Goal: Transaction & Acquisition: Book appointment/travel/reservation

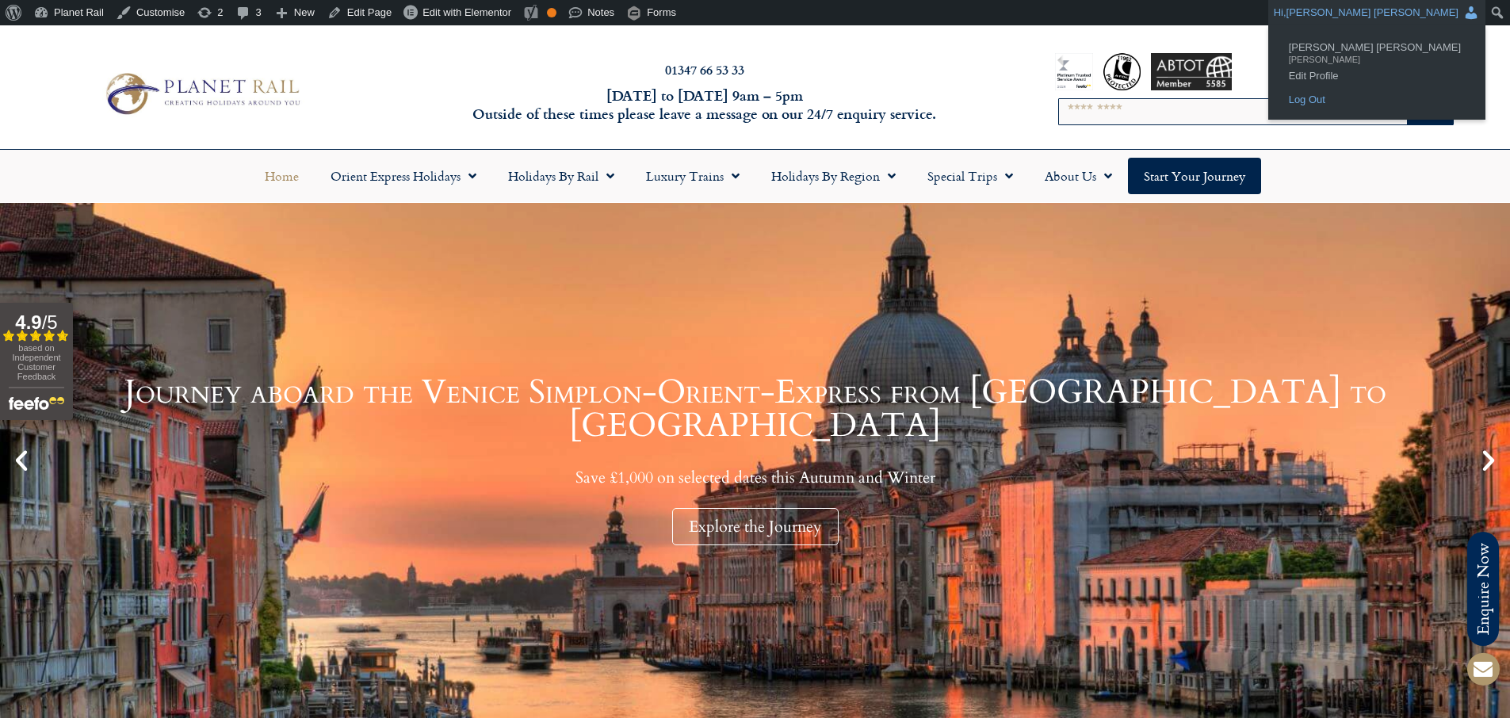
click at [1382, 105] on link "Log Out" at bounding box center [1377, 100] width 192 height 21
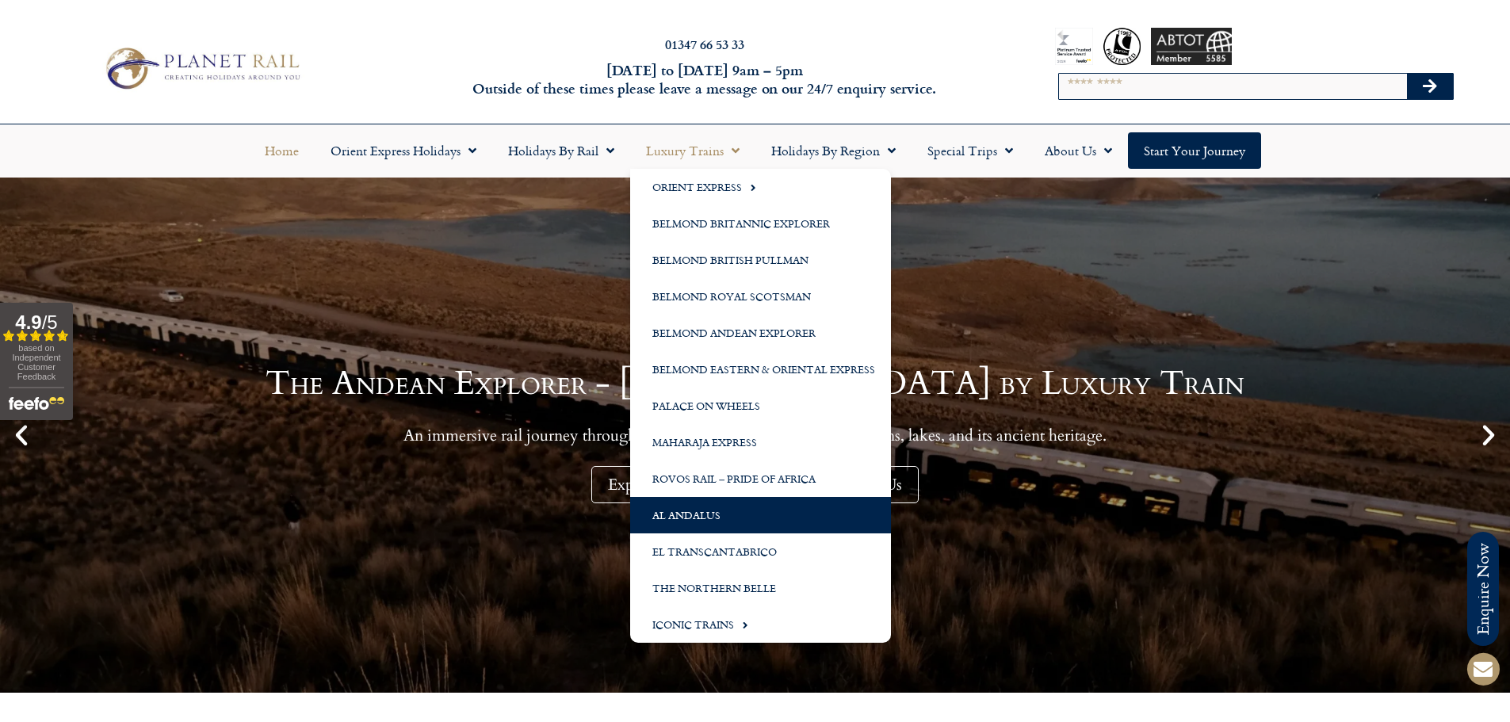
click at [713, 507] on link "Al Andalus" at bounding box center [760, 515] width 261 height 36
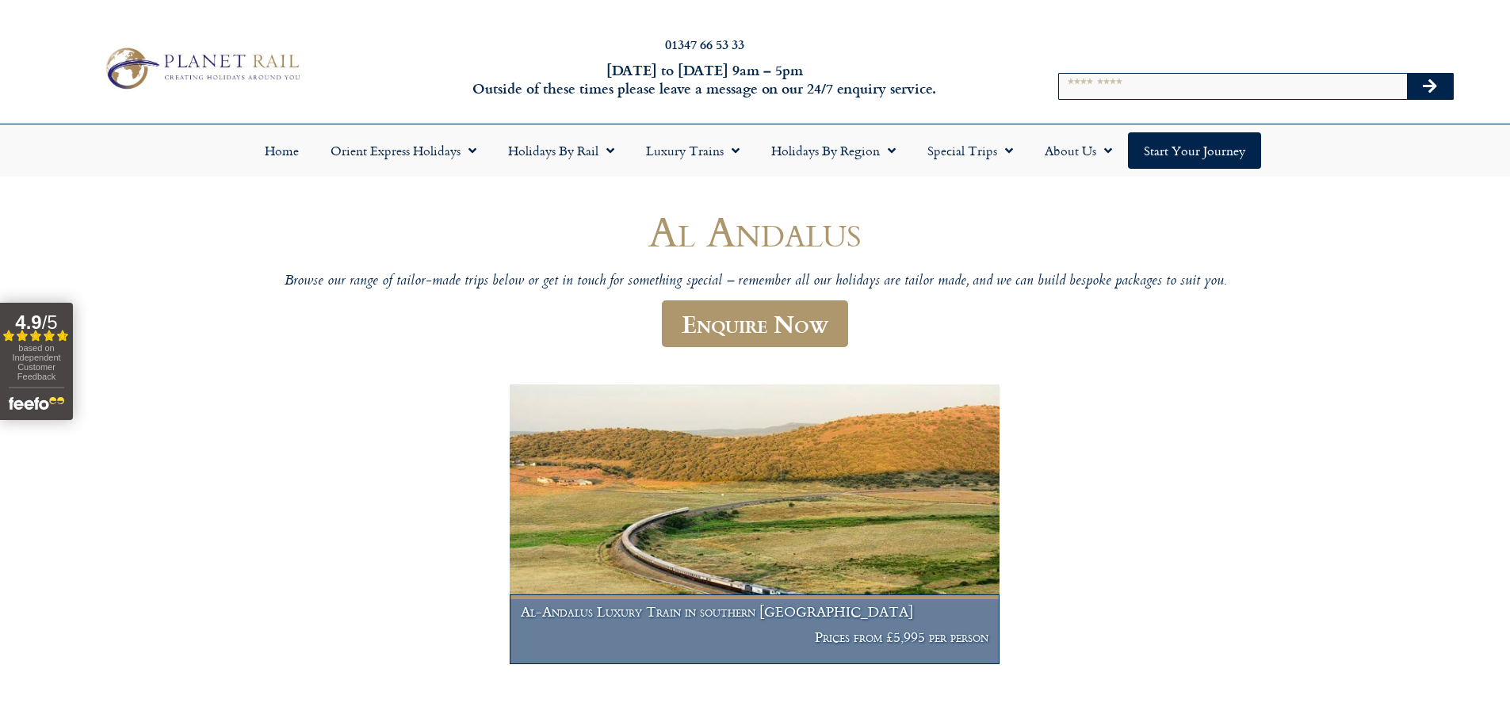
click at [753, 452] on img at bounding box center [754, 524] width 489 height 280
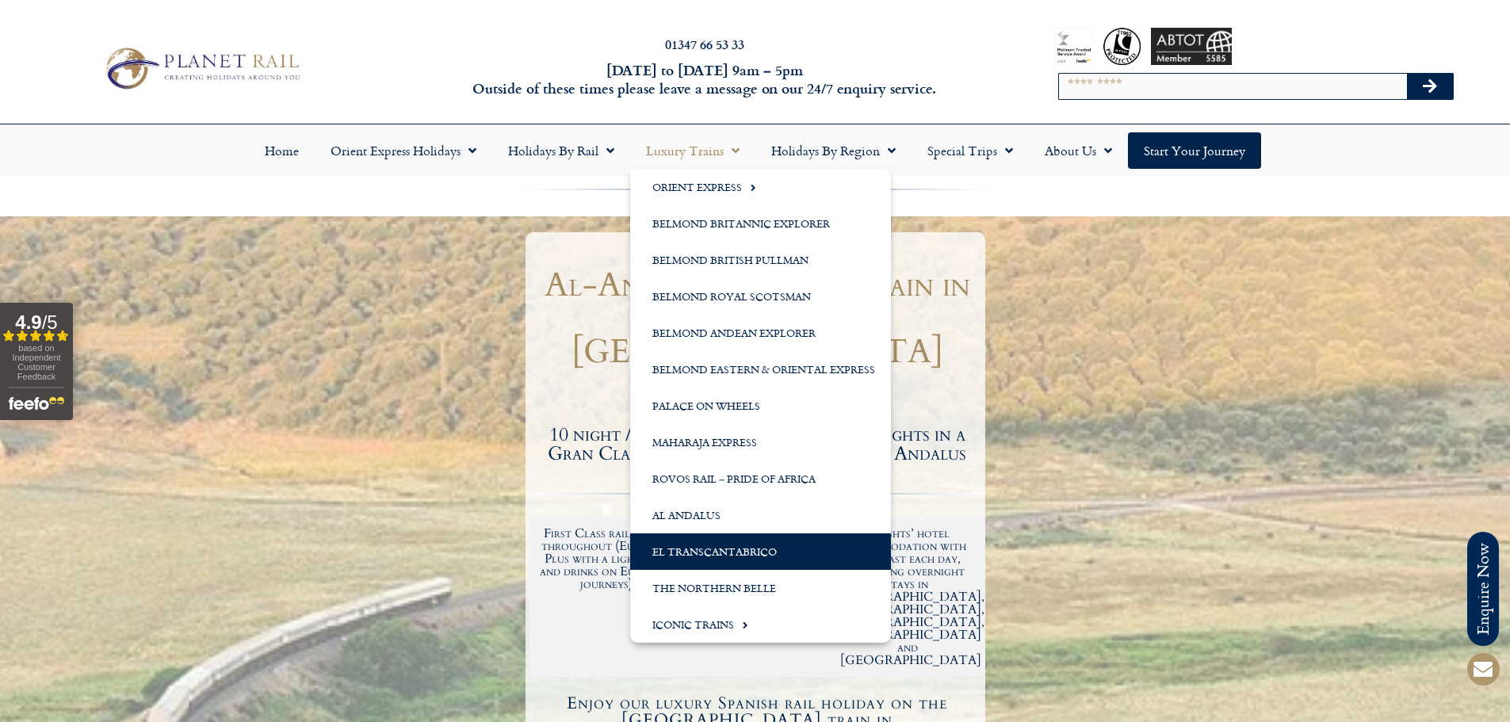
click at [742, 555] on link "El Transcantabrico" at bounding box center [760, 552] width 261 height 36
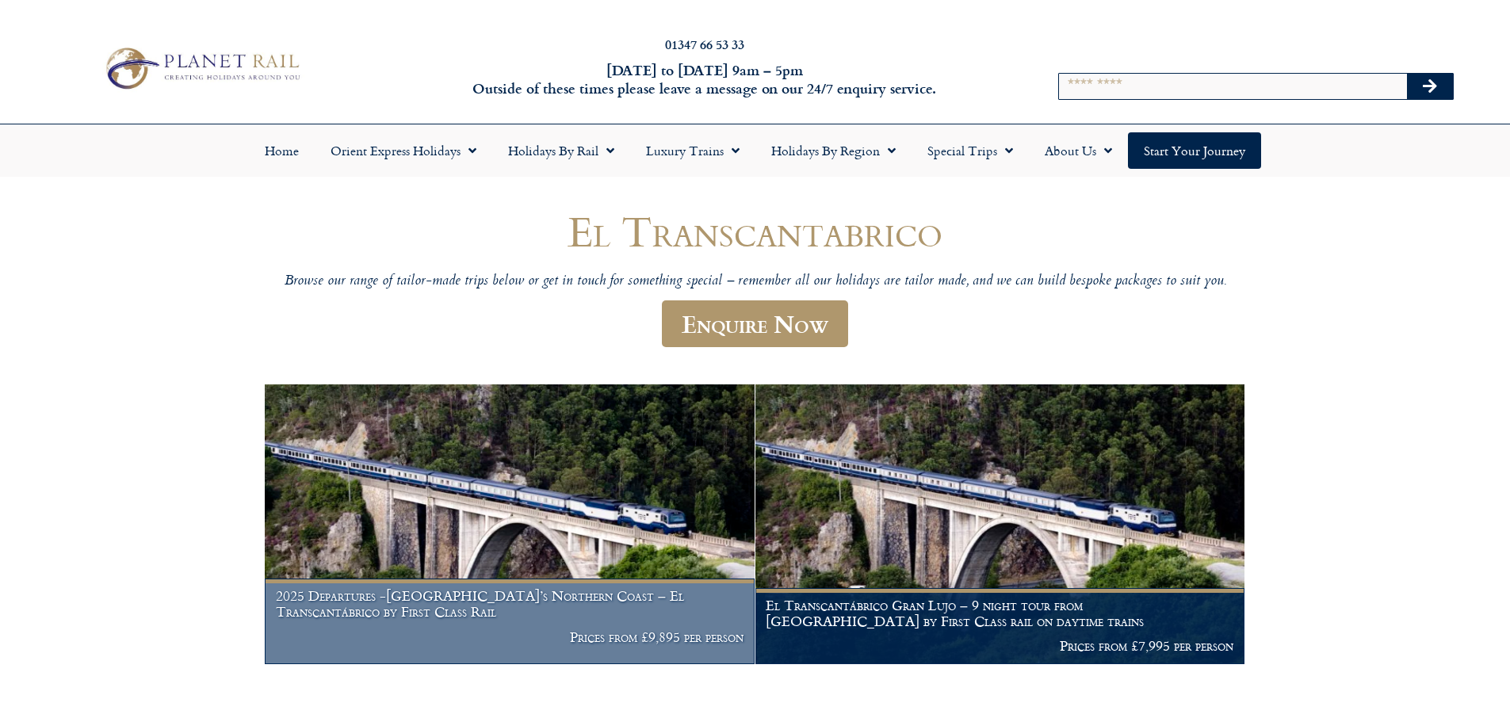
click at [612, 472] on img at bounding box center [509, 524] width 489 height 280
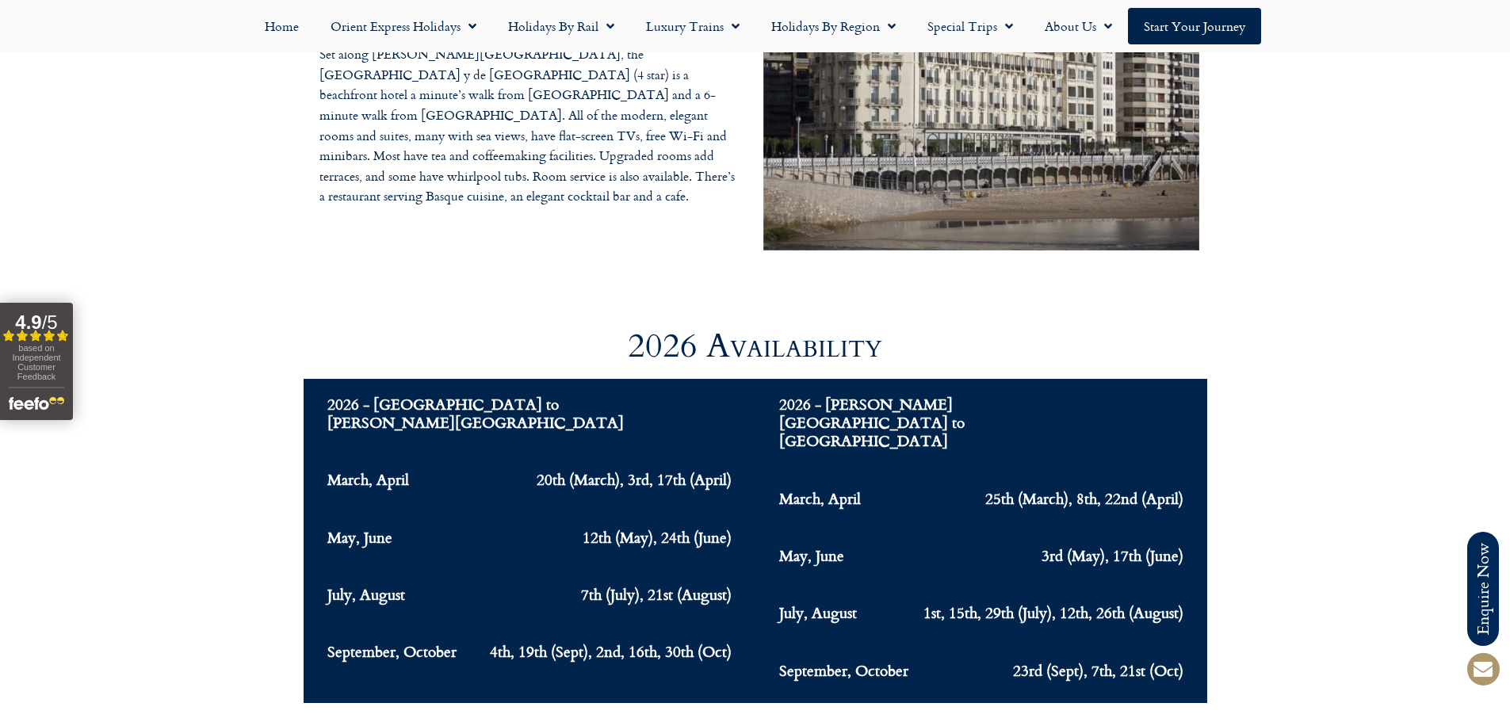
scroll to position [6104, 0]
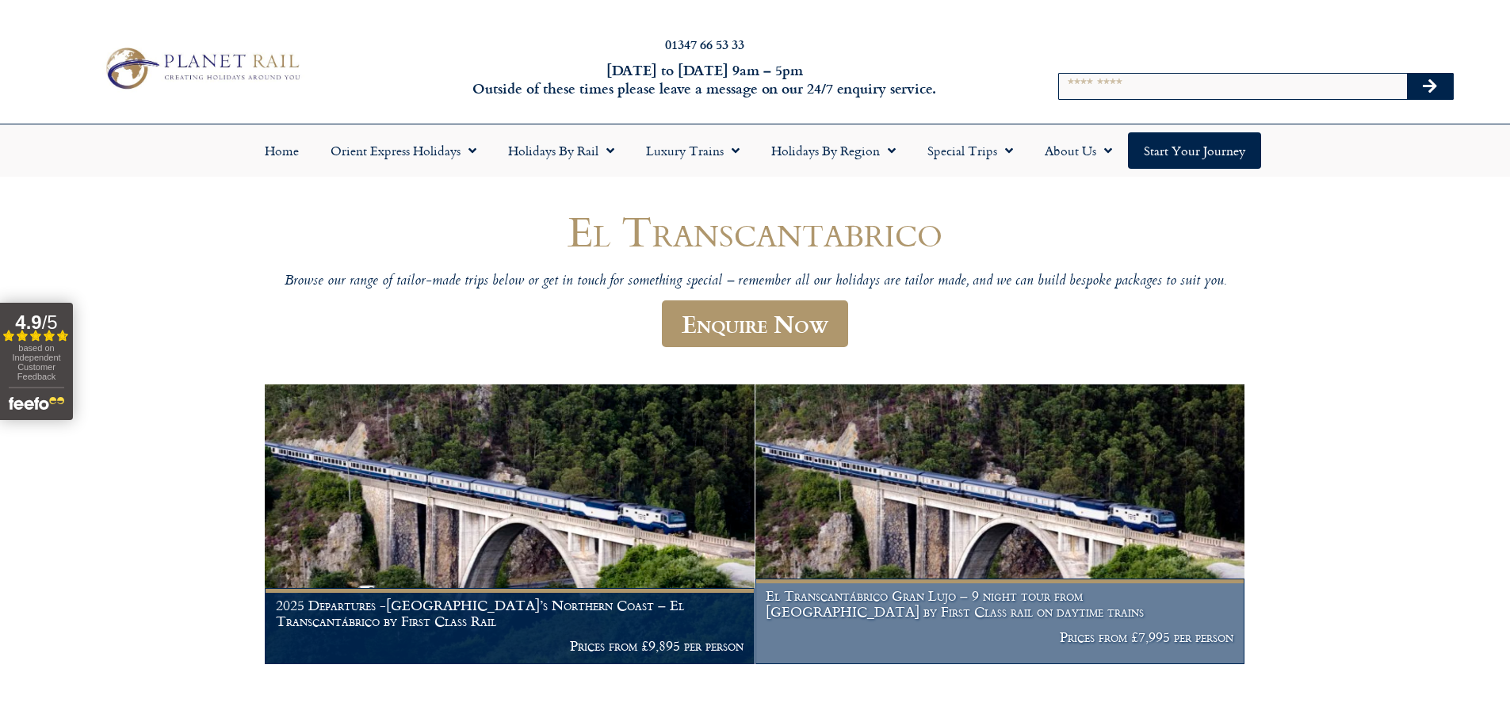
click at [1022, 486] on img at bounding box center [999, 524] width 489 height 280
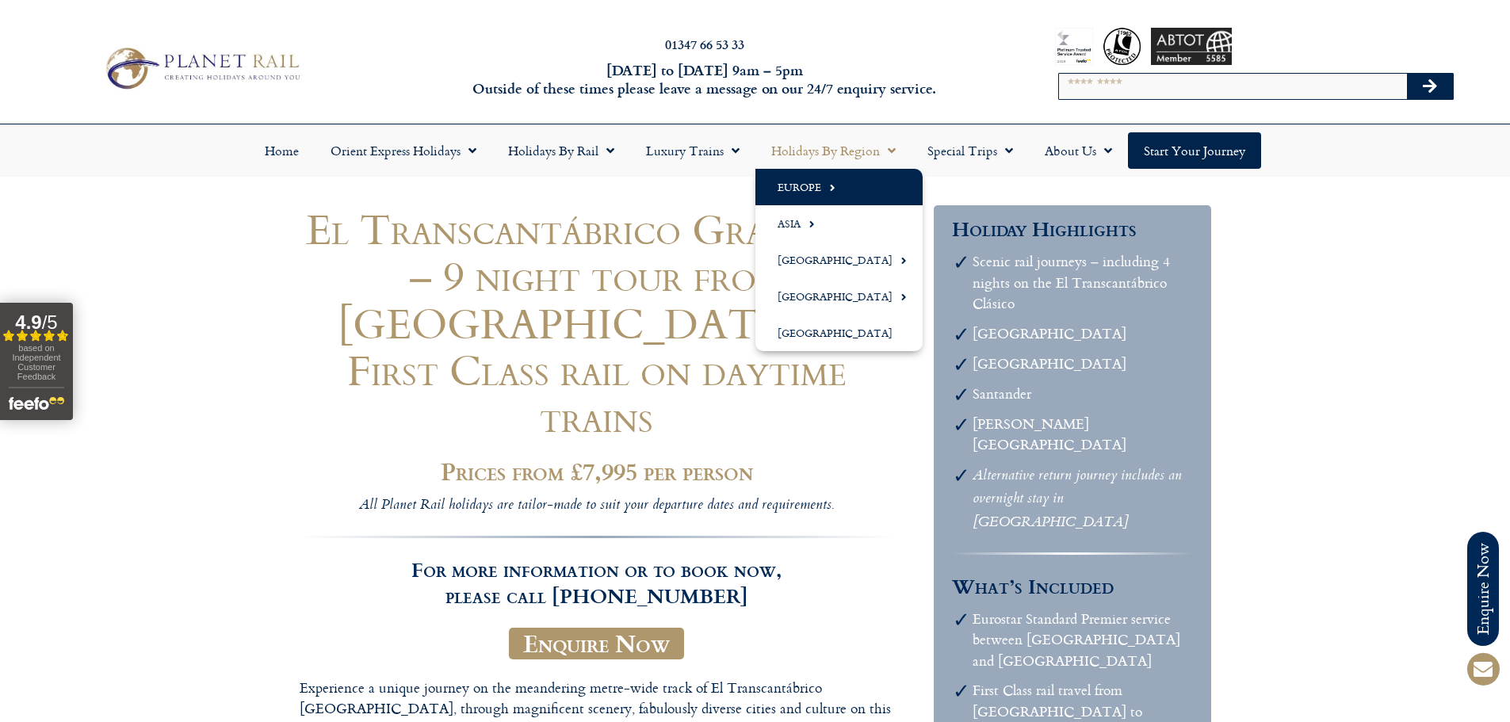
click at [832, 187] on span "Menu" at bounding box center [828, 187] width 14 height 26
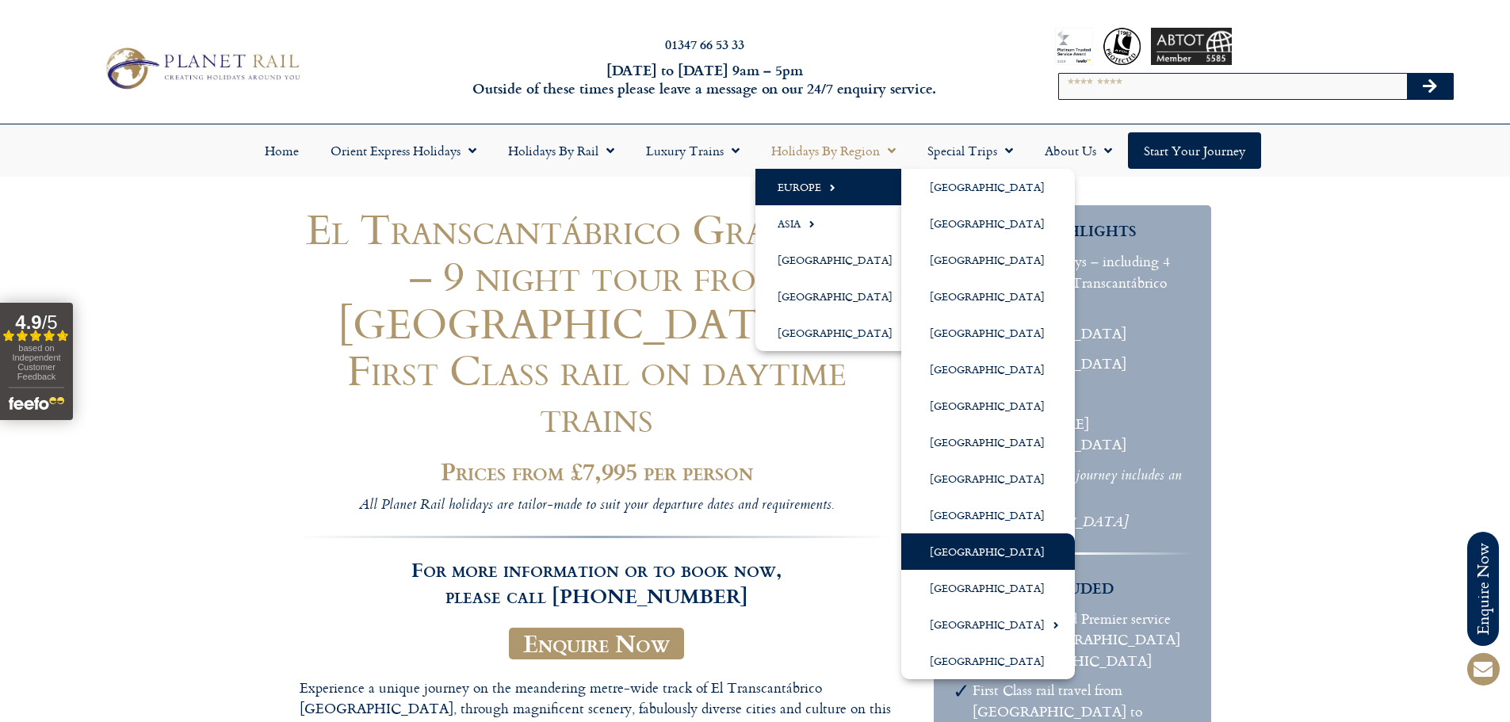
click at [938, 552] on link "[GEOGRAPHIC_DATA]" at bounding box center [988, 552] width 174 height 36
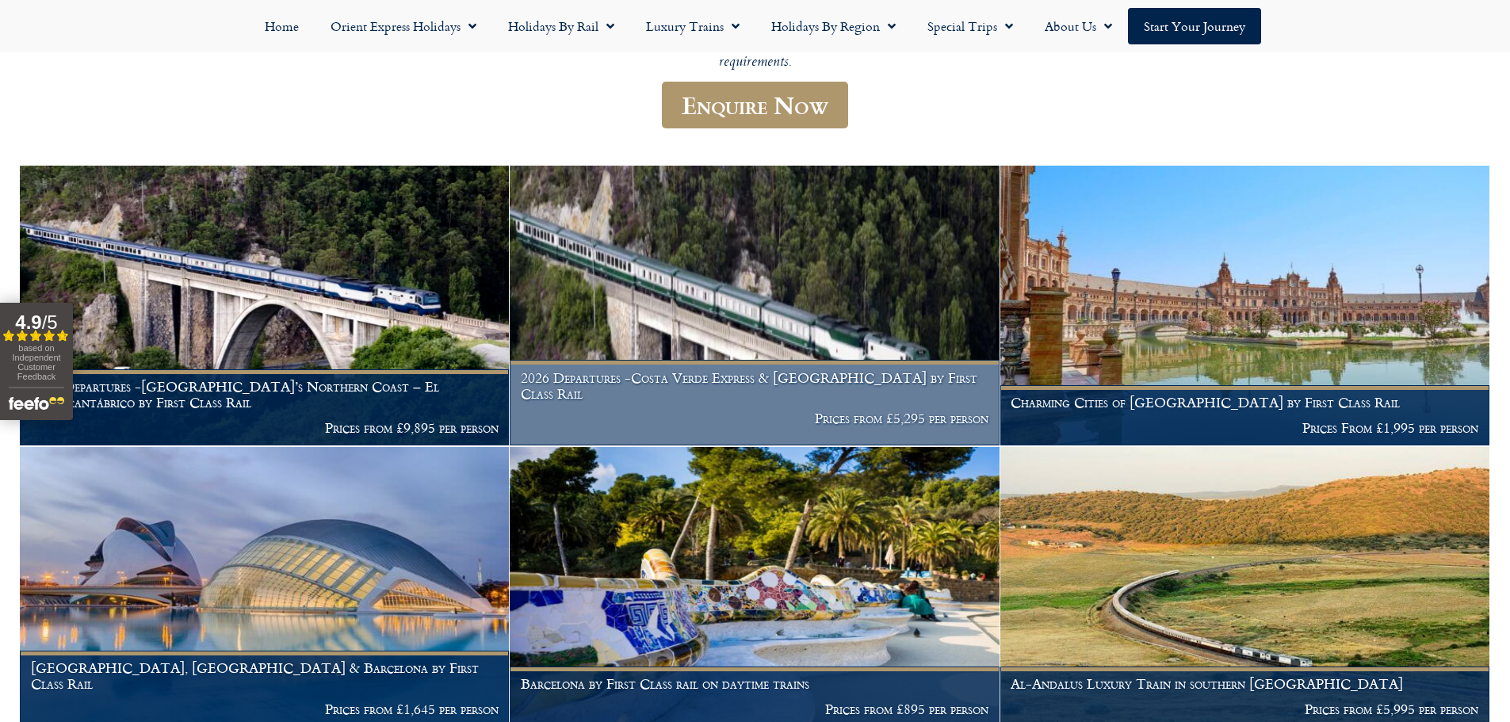
scroll to position [238, 0]
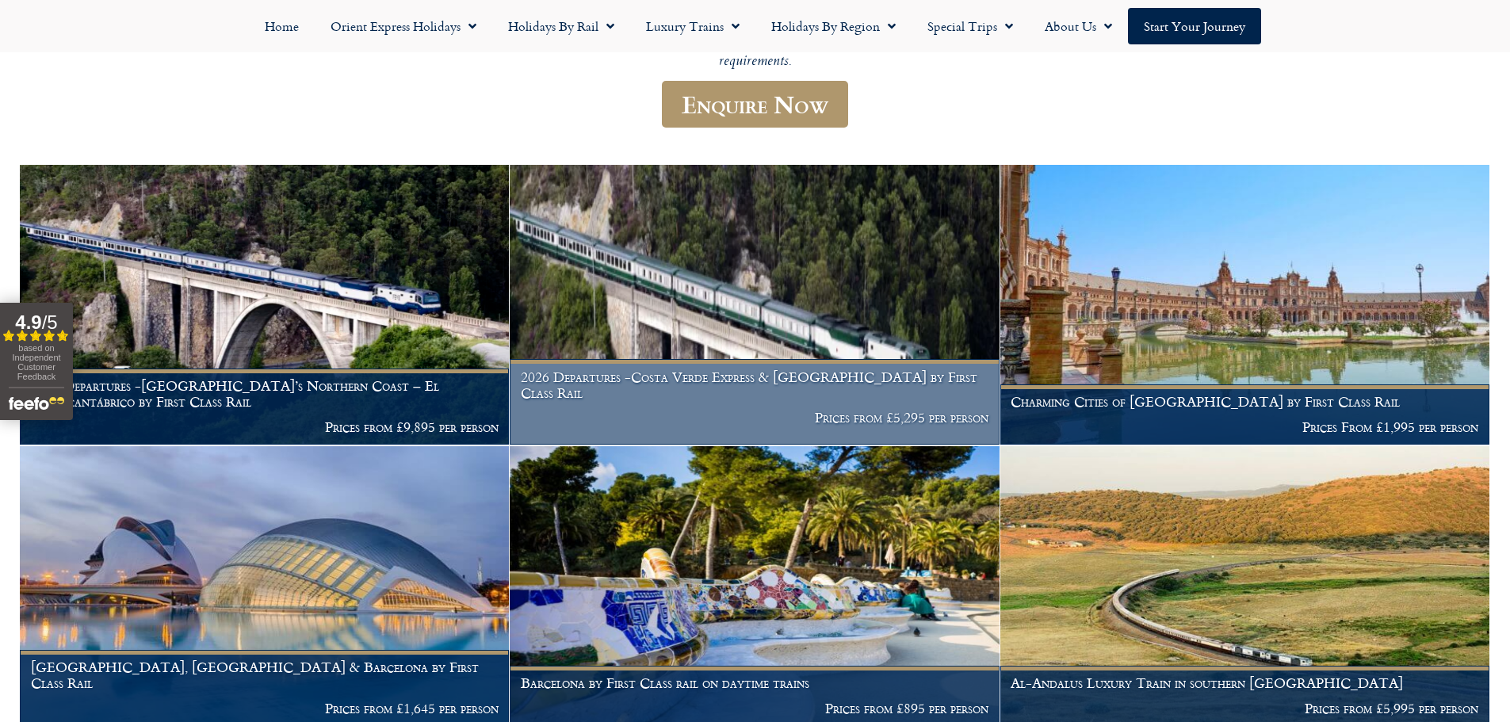
click at [662, 311] on img at bounding box center [754, 305] width 489 height 280
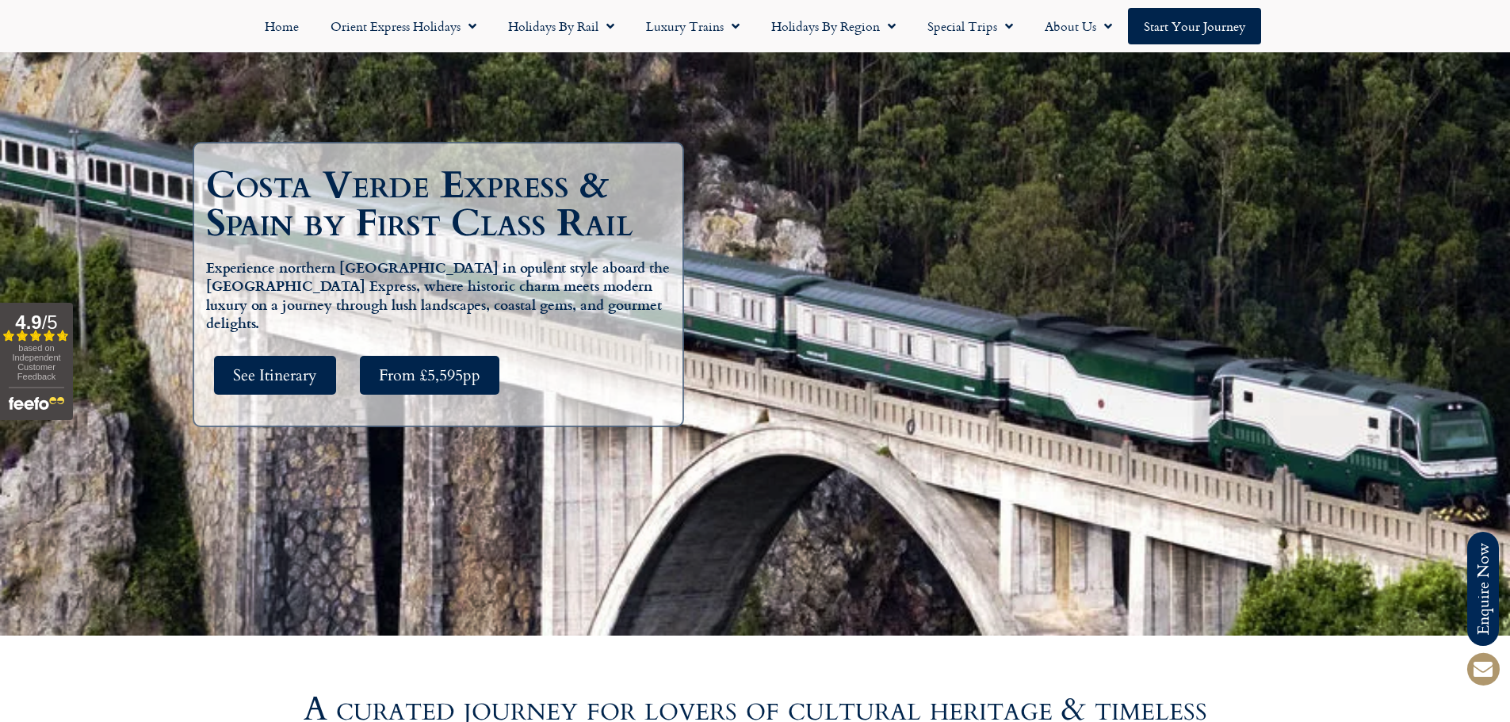
scroll to position [238, 0]
